Goal: Task Accomplishment & Management: Manage account settings

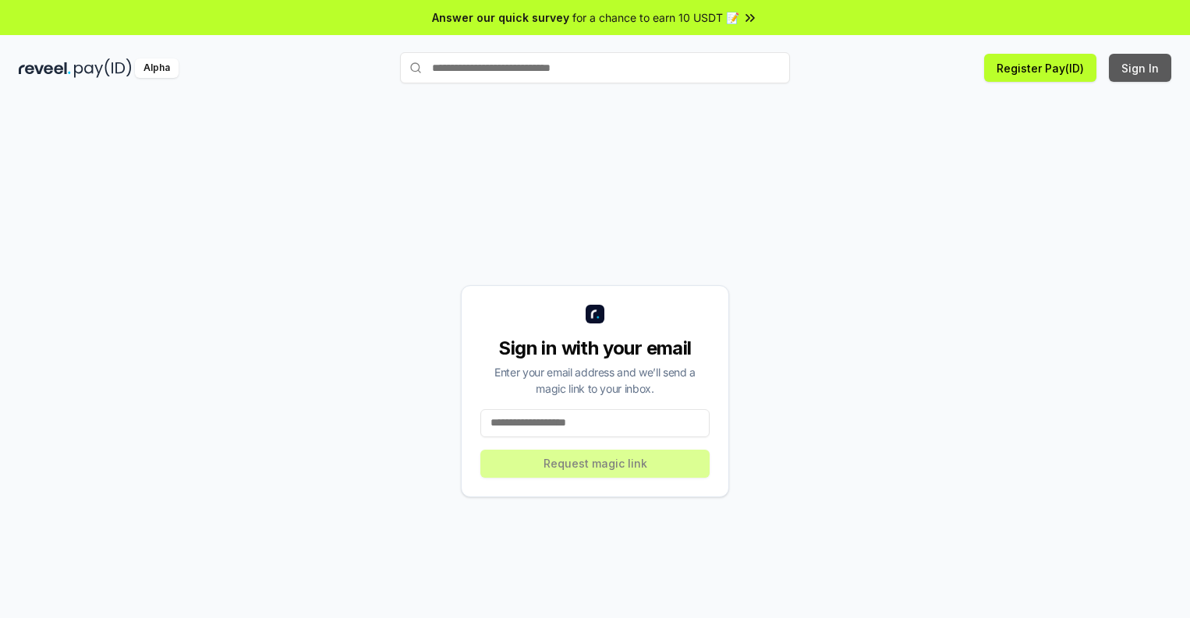
click at [1141, 68] on button "Sign In" at bounding box center [1140, 68] width 62 height 28
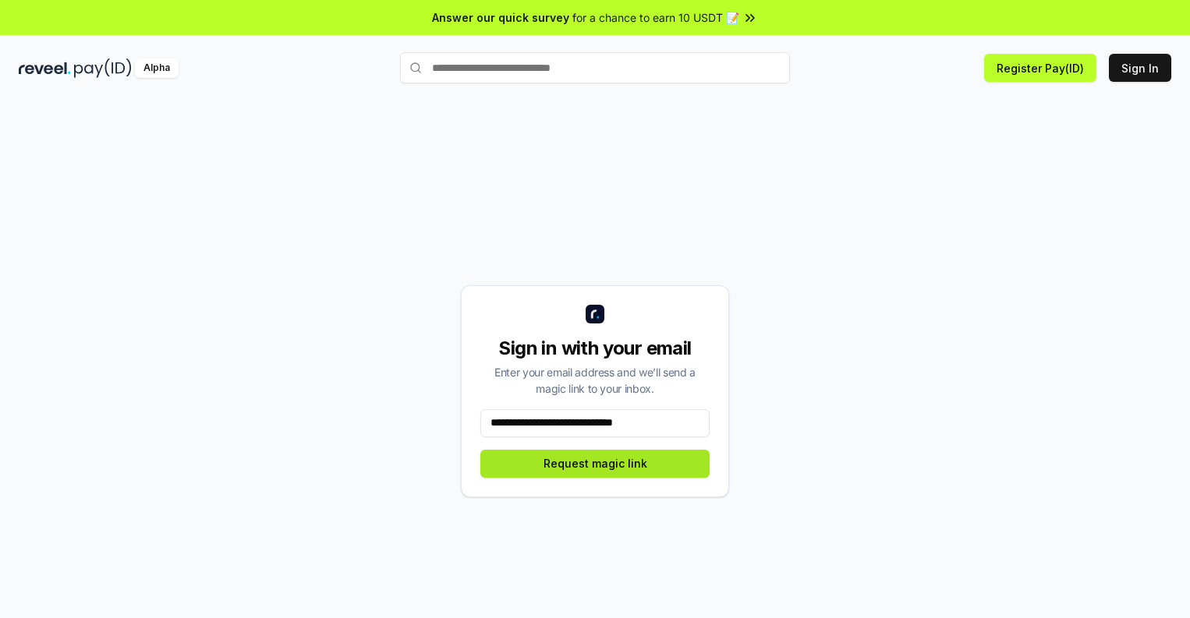
type input "**********"
click at [595, 463] on button "Request magic link" at bounding box center [594, 464] width 229 height 28
